Goal: Task Accomplishment & Management: Use online tool/utility

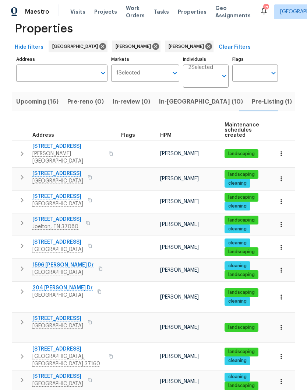
scroll to position [20, 0]
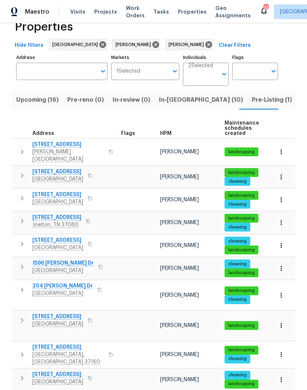
click at [171, 95] on span "In-reno (10)" at bounding box center [201, 100] width 84 height 10
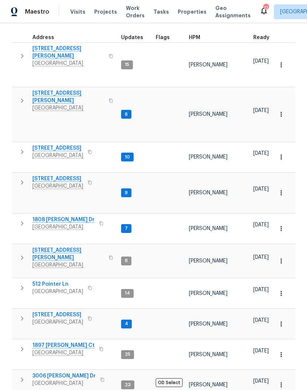
scroll to position [110, 0]
click at [63, 342] on span "1897 [PERSON_NAME] Ct" at bounding box center [63, 345] width 62 height 7
click at [159, 309] on td at bounding box center [169, 324] width 33 height 30
click at [283, 351] on icon "button" at bounding box center [281, 354] width 7 height 7
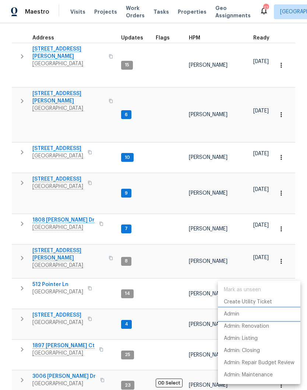
click at [242, 316] on li "Admin" at bounding box center [259, 314] width 83 height 12
click at [109, 322] on div at bounding box center [153, 195] width 307 height 390
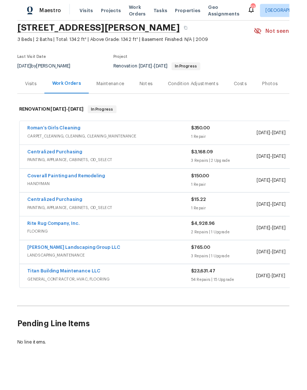
scroll to position [28, 0]
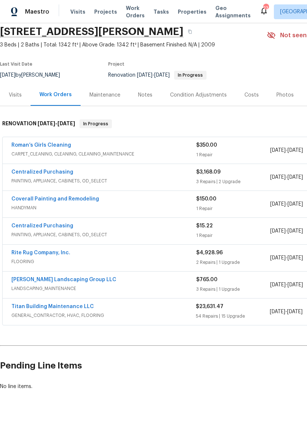
click at [74, 306] on link "Titan Building Maintenance LLC" at bounding box center [52, 306] width 83 height 5
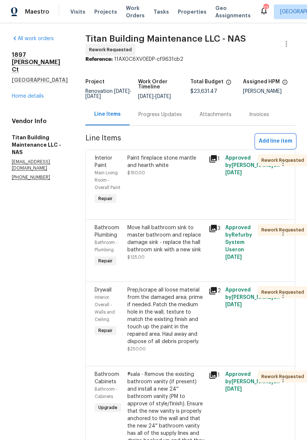
click at [286, 139] on span "Add line item" at bounding box center [276, 141] width 34 height 9
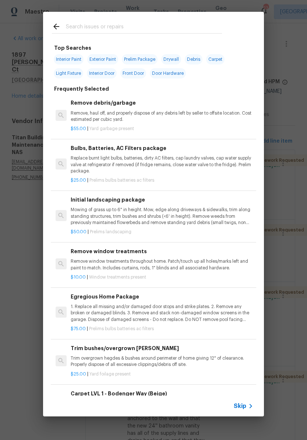
click at [134, 25] on input "text" at bounding box center [144, 27] width 156 height 11
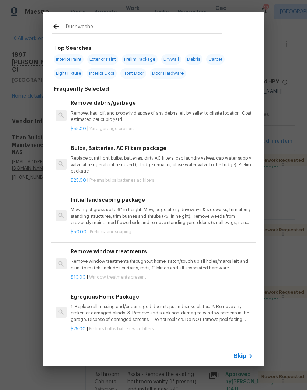
type input "Dushwasher"
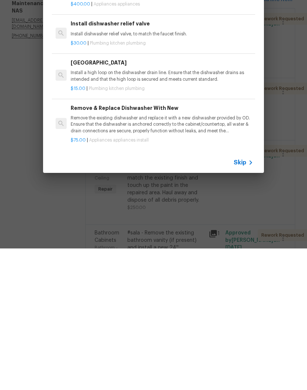
scroll to position [30, 0]
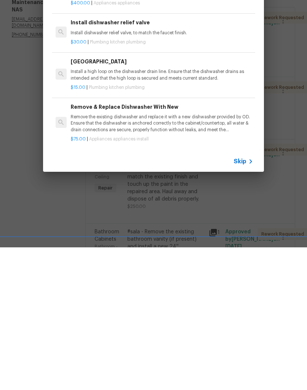
click at [157, 256] on p "Remove the existing dishwasher and replace it with a new dishwasher provided by…" at bounding box center [162, 265] width 183 height 19
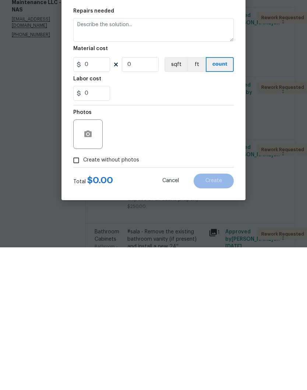
type input "Appliances"
type input "Appliance Install"
type textarea "Remove the existing dishwasher and replace it with a new dishwasher provided by…"
type input "1"
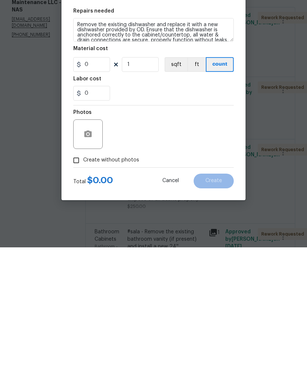
type input "Remove & Replace Dishwasher With New $75.00"
type input "75"
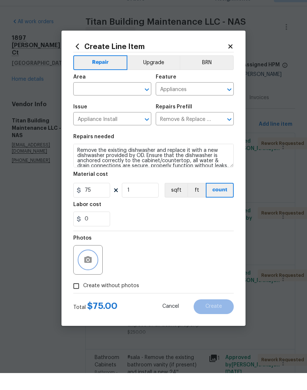
click at [94, 268] on button "button" at bounding box center [88, 277] width 18 height 18
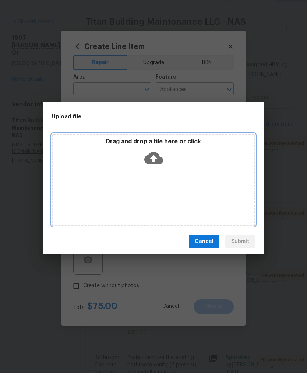
click at [193, 168] on div "Drag and drop a file here or click" at bounding box center [153, 171] width 201 height 32
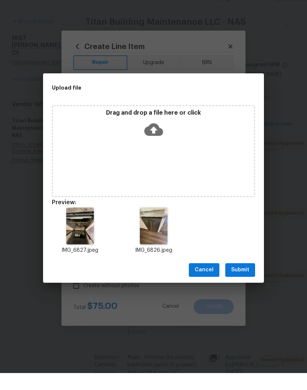
click at [243, 282] on span "Submit" at bounding box center [240, 286] width 18 height 9
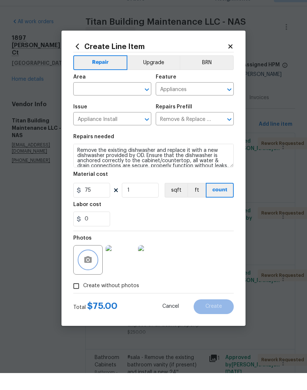
click at [134, 103] on icon "Clear" at bounding box center [137, 106] width 7 height 7
click at [130, 101] on input "text" at bounding box center [101, 106] width 57 height 11
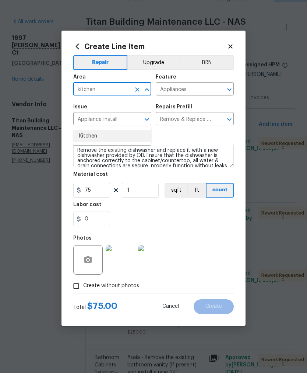
click at [92, 147] on li "Kitchen" at bounding box center [112, 153] width 78 height 12
type input "Kitchen"
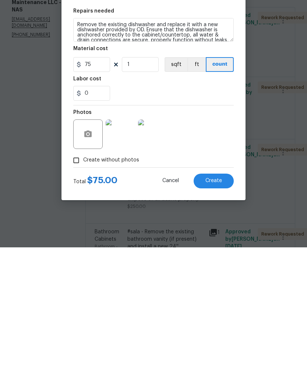
click at [222, 321] on span "Create" at bounding box center [214, 324] width 17 height 6
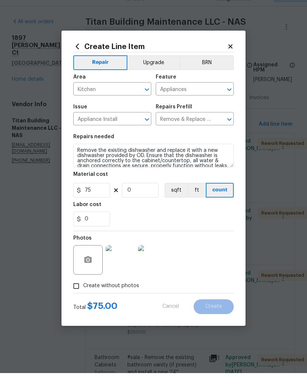
scroll to position [0, 0]
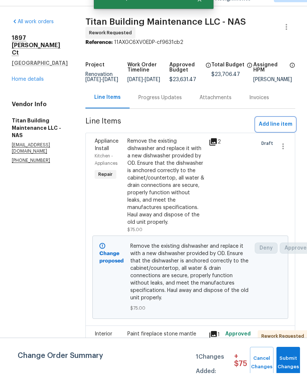
click at [276, 137] on span "Add line item" at bounding box center [276, 141] width 34 height 9
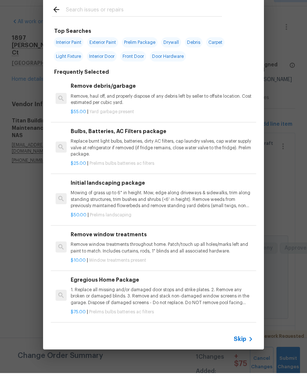
click at [127, 22] on input "text" at bounding box center [144, 27] width 156 height 11
type input "Door"
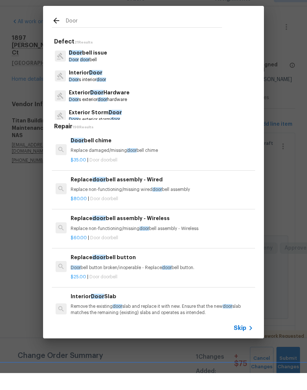
click at [98, 86] on p "Interior Door" at bounding box center [87, 90] width 37 height 8
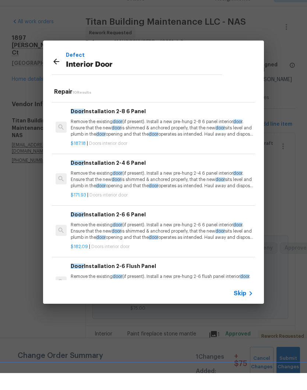
scroll to position [91, 0]
click at [99, 239] on p "Remove the existing door (if present). Install a new pre-hung 2-6 6 panel inter…" at bounding box center [162, 248] width 183 height 19
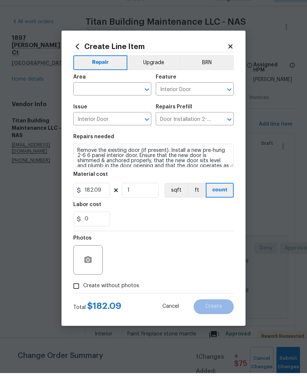
click at [130, 101] on input "text" at bounding box center [101, 106] width 57 height 11
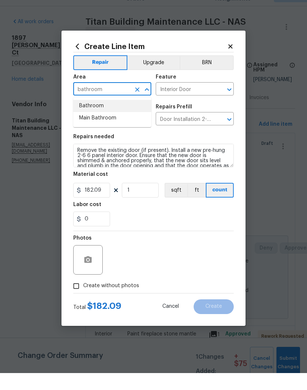
click at [103, 117] on li "Bathroom" at bounding box center [112, 123] width 78 height 12
type input "Bathroom"
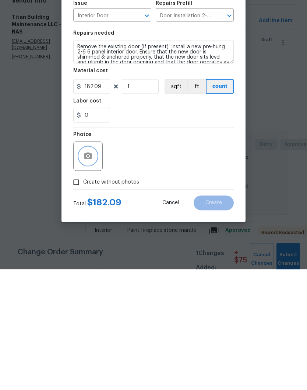
click at [95, 268] on button "button" at bounding box center [88, 277] width 18 height 18
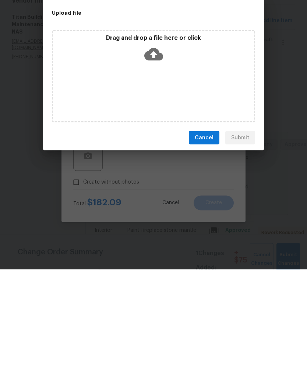
scroll to position [31, 0]
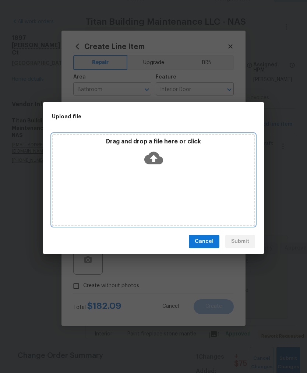
click at [181, 175] on div "Drag and drop a file here or click" at bounding box center [153, 197] width 203 height 92
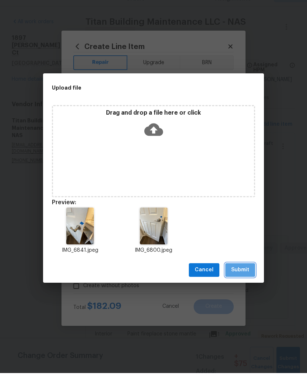
click at [246, 282] on span "Submit" at bounding box center [240, 286] width 18 height 9
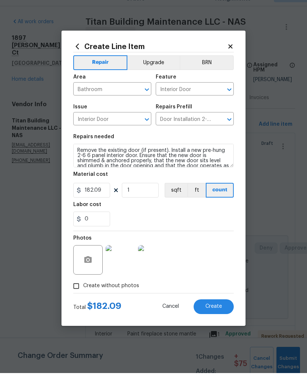
click at [122, 262] on img at bounding box center [120, 276] width 29 height 29
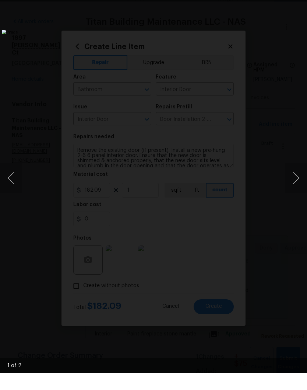
click at [291, 180] on button "Next image" at bounding box center [296, 194] width 22 height 29
click at [295, 180] on button "Next image" at bounding box center [296, 194] width 22 height 29
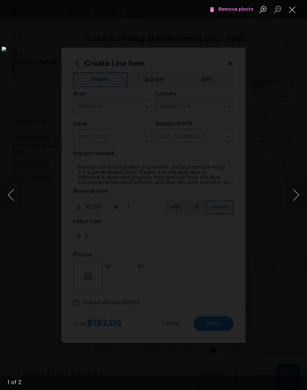
scroll to position [13, 0]
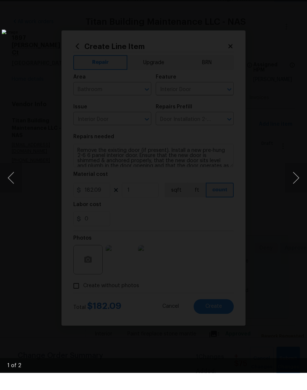
click at [235, 47] on img "Lightbox" at bounding box center [119, 195] width 234 height 297
